Goal: Information Seeking & Learning: Stay updated

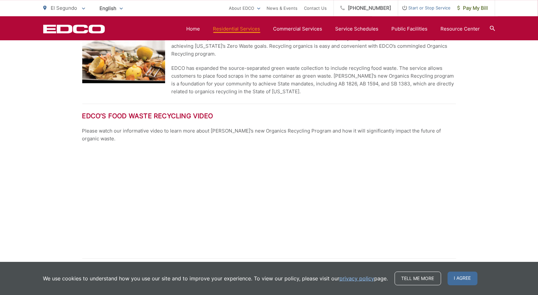
scroll to position [464, 0]
click at [453, 280] on span "I agree" at bounding box center [463, 279] width 30 height 14
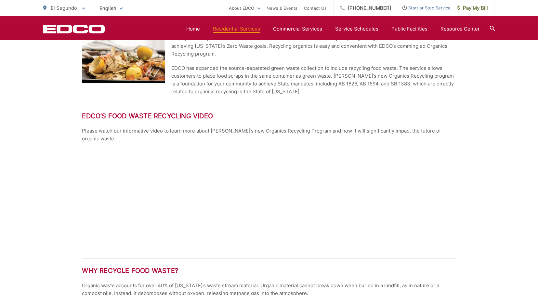
click at [44, 182] on div "Organic Recycling EDCO’s New Organics Recycling Program Collects Food Scraps an…" at bounding box center [269, 241] width 538 height 1151
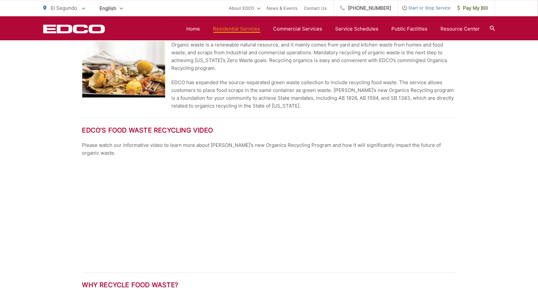
scroll to position [451, 0]
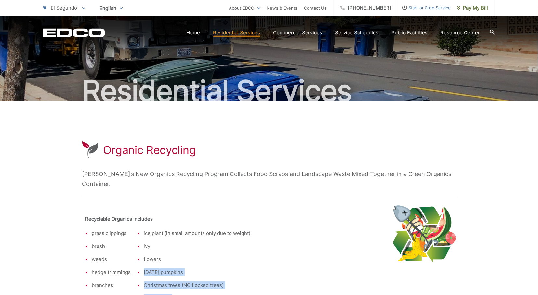
drag, startPoint x: 253, startPoint y: 254, endPoint x: 214, endPoint y: 311, distance: 69.0
click at [214, 267] on html "Home Back Home Residential Services Overview Curbside Pickup Recycling Organic …" at bounding box center [269, 118] width 538 height 295
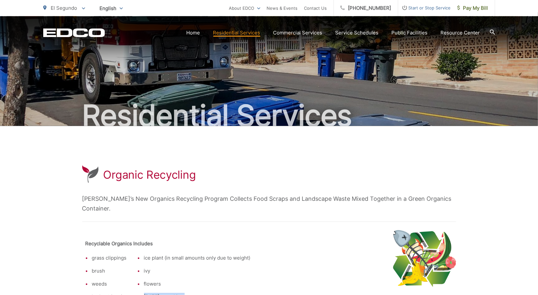
scroll to position [0, 0]
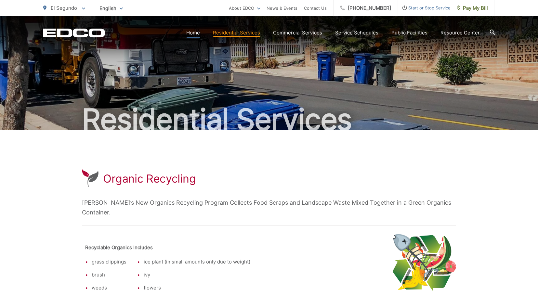
click at [198, 35] on link "Home" at bounding box center [194, 33] width 14 height 8
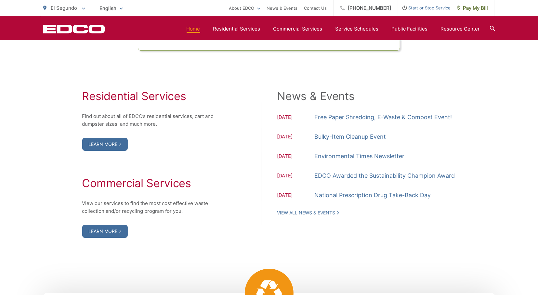
scroll to position [639, 0]
click at [343, 115] on link "Free Paper Shredding, E-Waste & Compost Event!" at bounding box center [383, 117] width 137 height 10
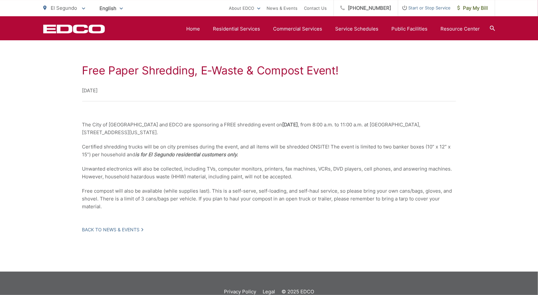
scroll to position [106, 0]
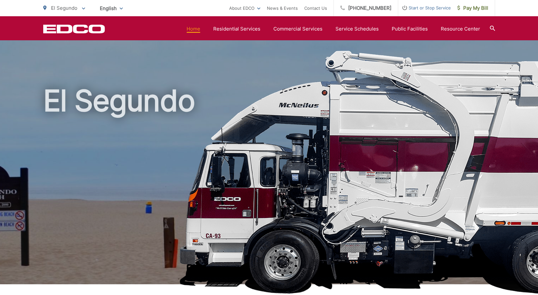
scroll to position [639, 0]
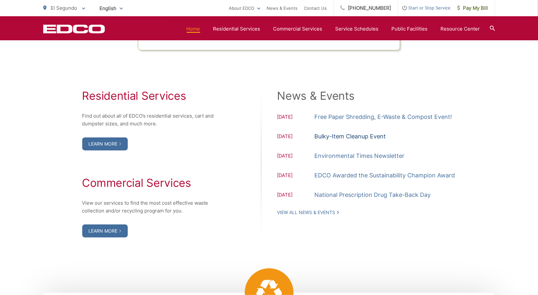
click at [323, 135] on link "Bulky-Item Cleanup Event" at bounding box center [351, 137] width 72 height 10
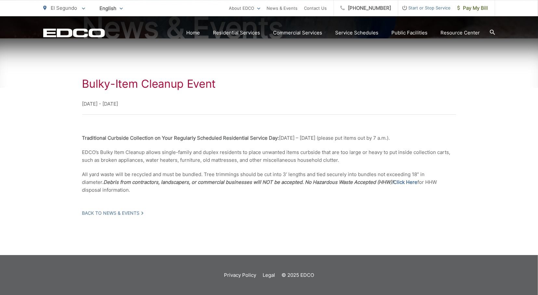
scroll to position [92, 0]
